Goal: Task Accomplishment & Management: Complete application form

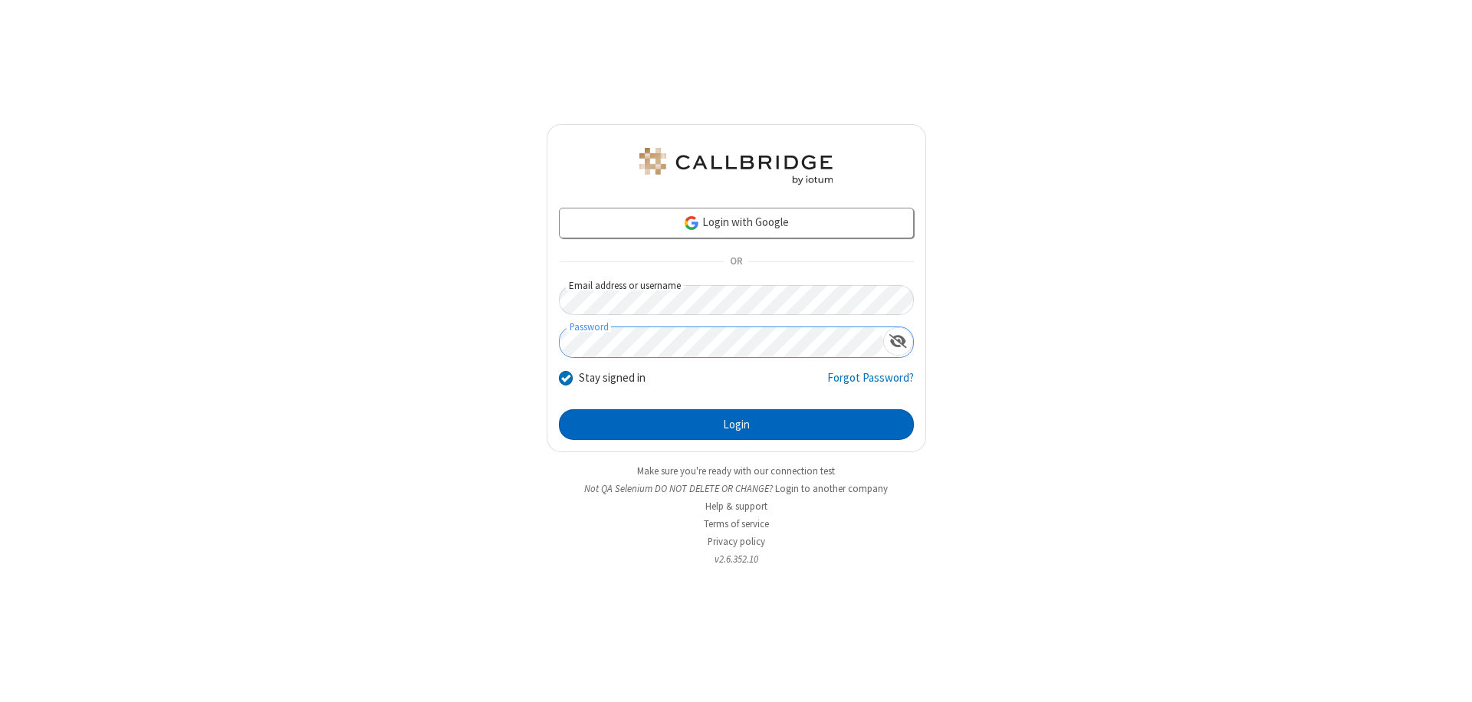
click at [736, 425] on button "Login" at bounding box center [736, 424] width 355 height 31
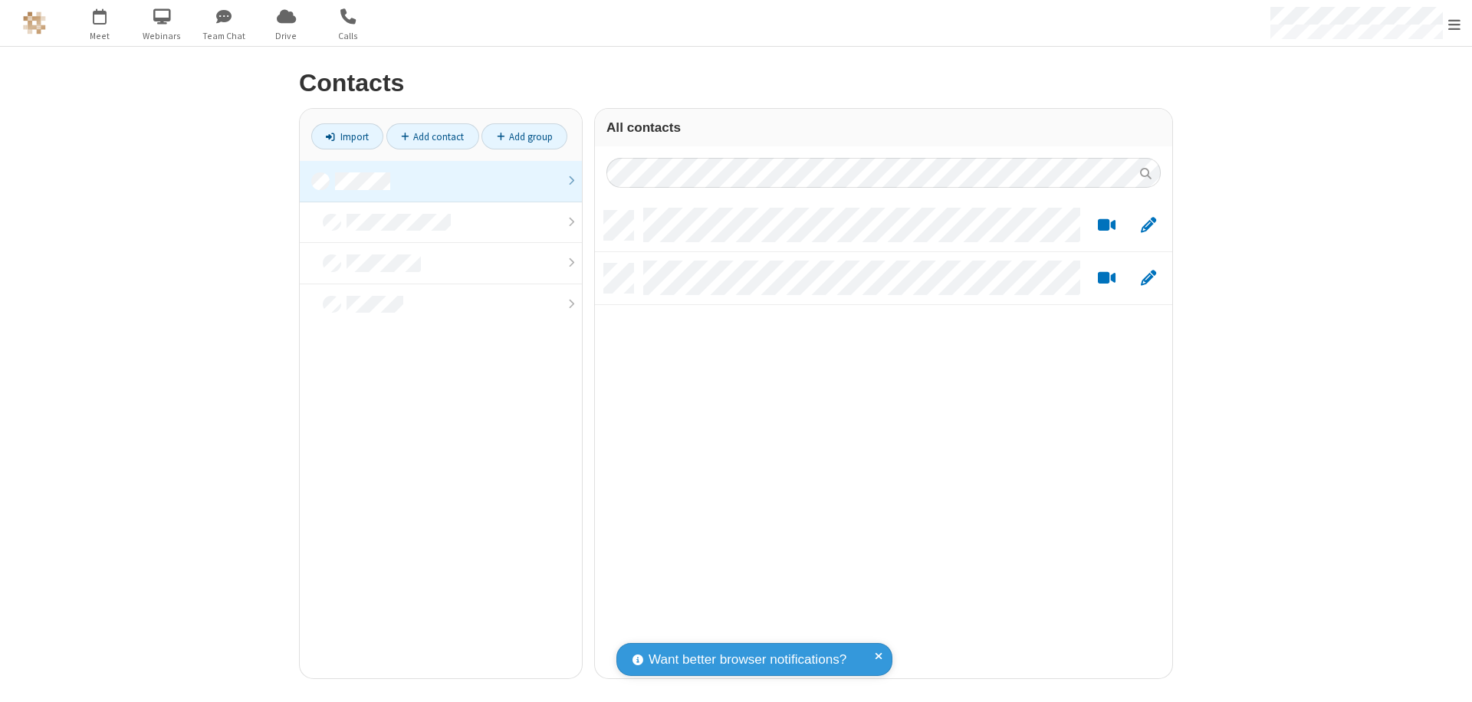
scroll to position [468, 566]
click at [441, 181] on link at bounding box center [441, 181] width 282 height 41
click at [432, 136] on link "Add contact" at bounding box center [432, 136] width 93 height 26
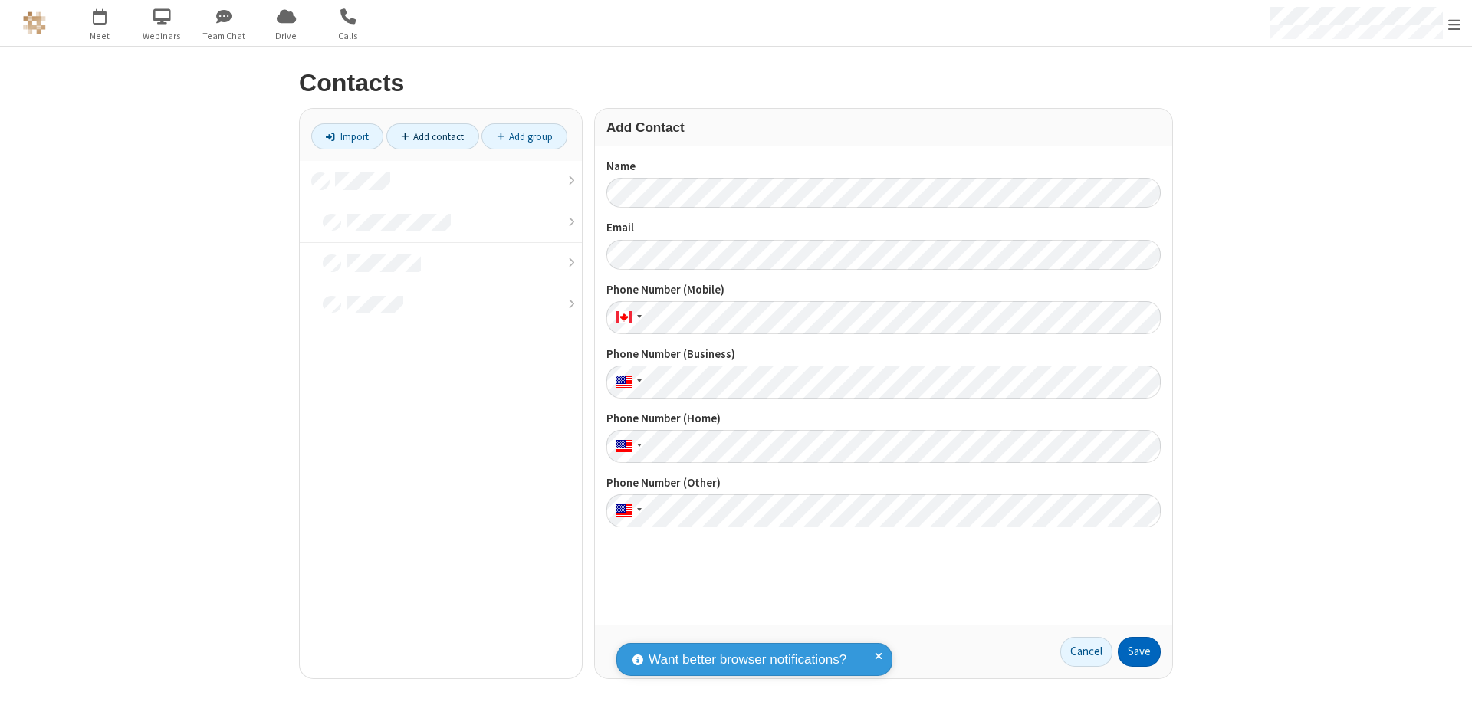
click at [1139, 652] on button "Save" at bounding box center [1139, 652] width 43 height 31
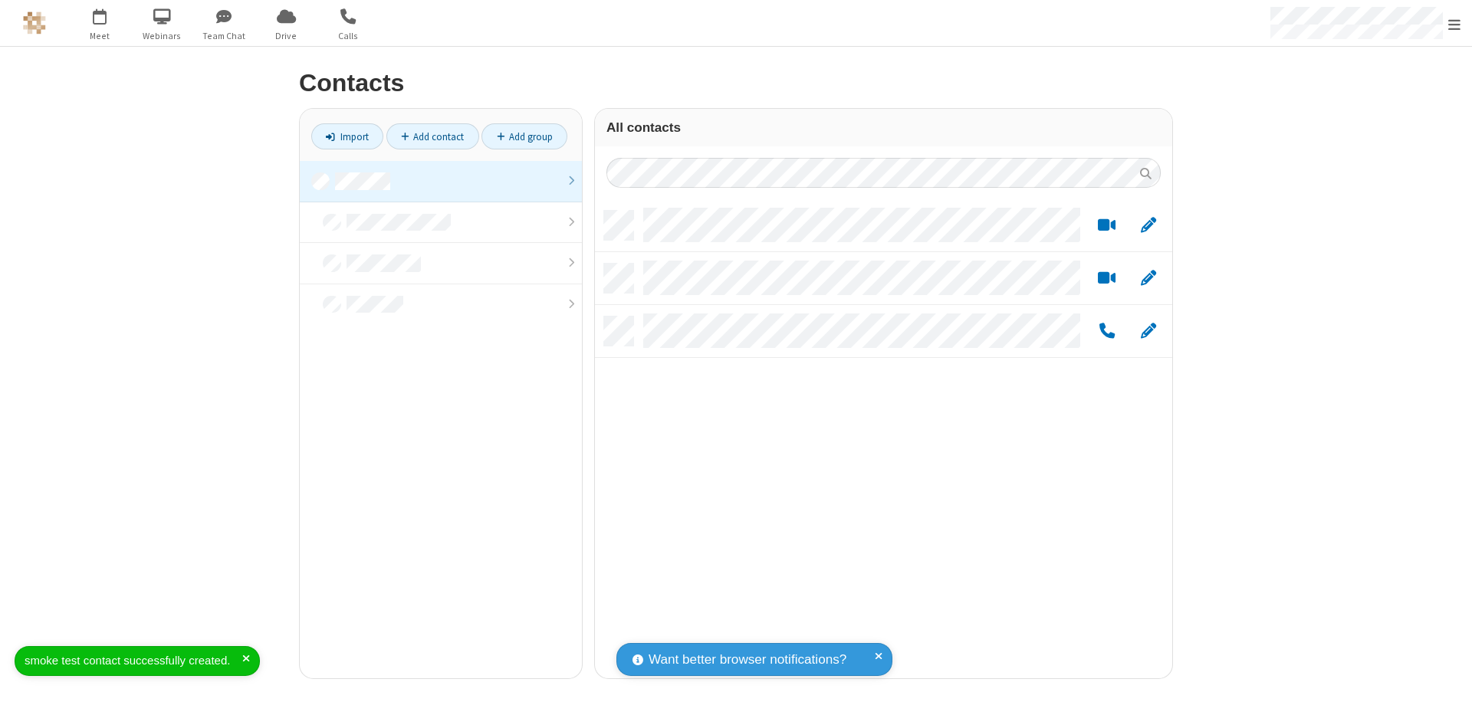
scroll to position [468, 566]
